Goal: Information Seeking & Learning: Learn about a topic

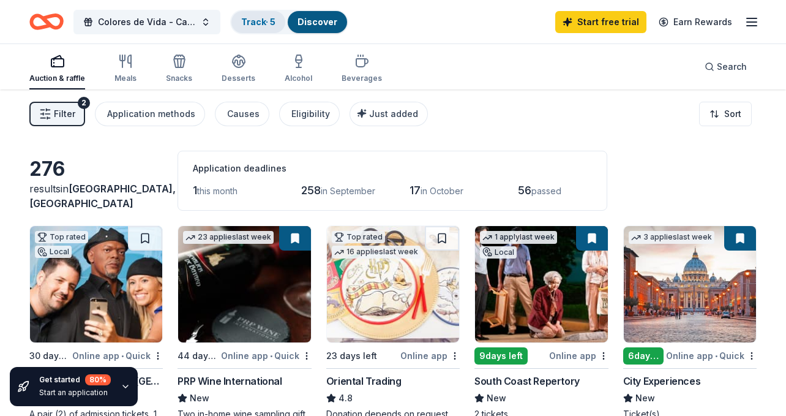
click at [254, 24] on link "Track · 5" at bounding box center [258, 22] width 34 height 10
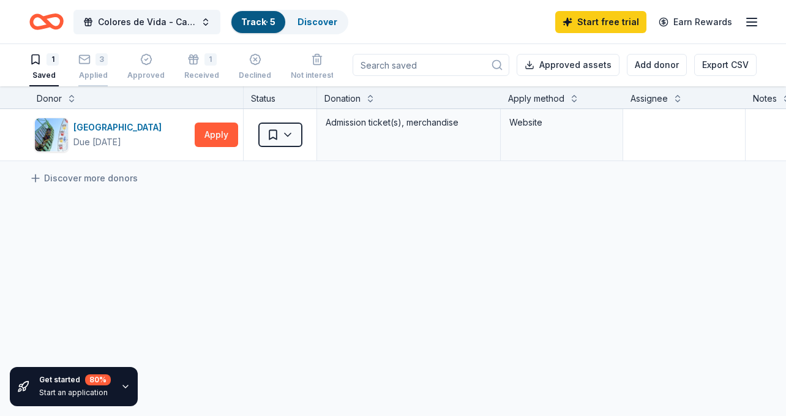
click at [91, 67] on div "3 Applied" at bounding box center [92, 66] width 29 height 27
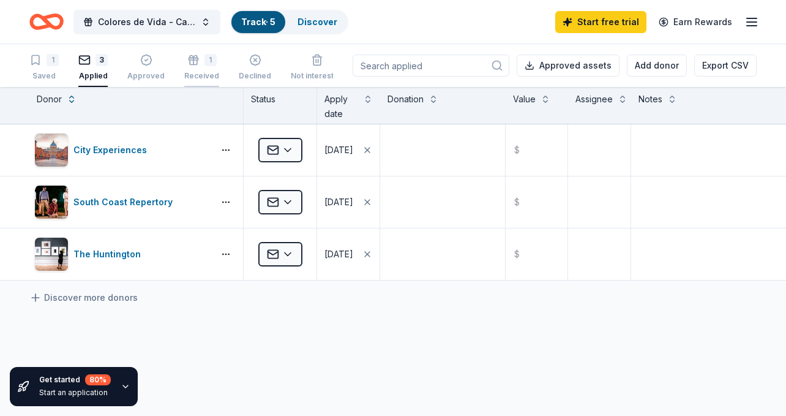
click at [193, 74] on div "Received" at bounding box center [201, 76] width 35 height 10
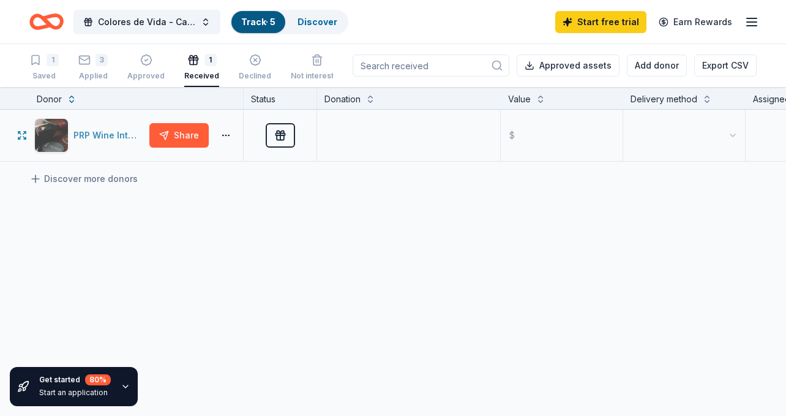
click at [91, 138] on div "PRP Wine International" at bounding box center [108, 135] width 71 height 15
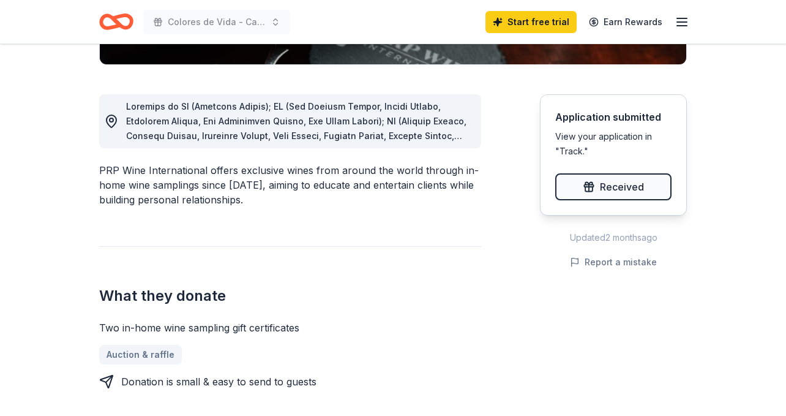
scroll to position [307, 0]
click at [315, 175] on div "PRP Wine International offers exclusive wines from around the world through in-…" at bounding box center [290, 185] width 382 height 44
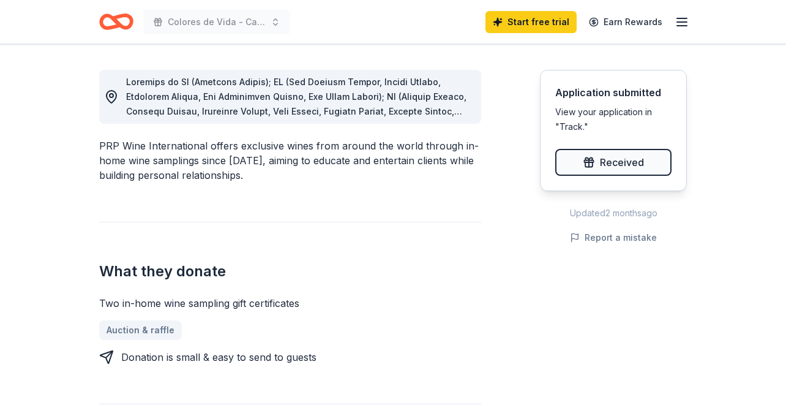
scroll to position [384, 0]
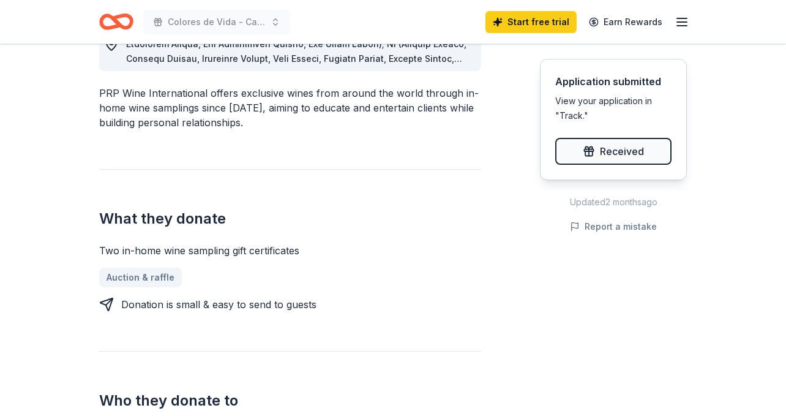
drag, startPoint x: 309, startPoint y: 250, endPoint x: 198, endPoint y: 249, distance: 110.2
click at [198, 249] on div "Two in-home wine sampling gift certificates" at bounding box center [290, 250] width 382 height 15
click at [170, 248] on div "Two in-home wine sampling gift certificates" at bounding box center [290, 250] width 382 height 15
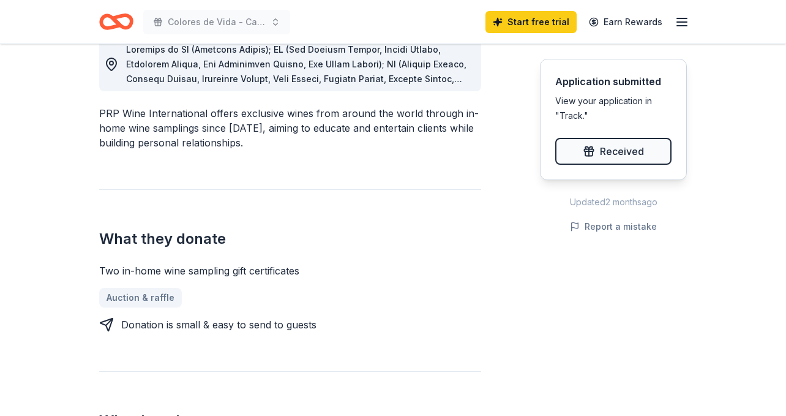
scroll to position [364, 0]
